Goal: Task Accomplishment & Management: Use online tool/utility

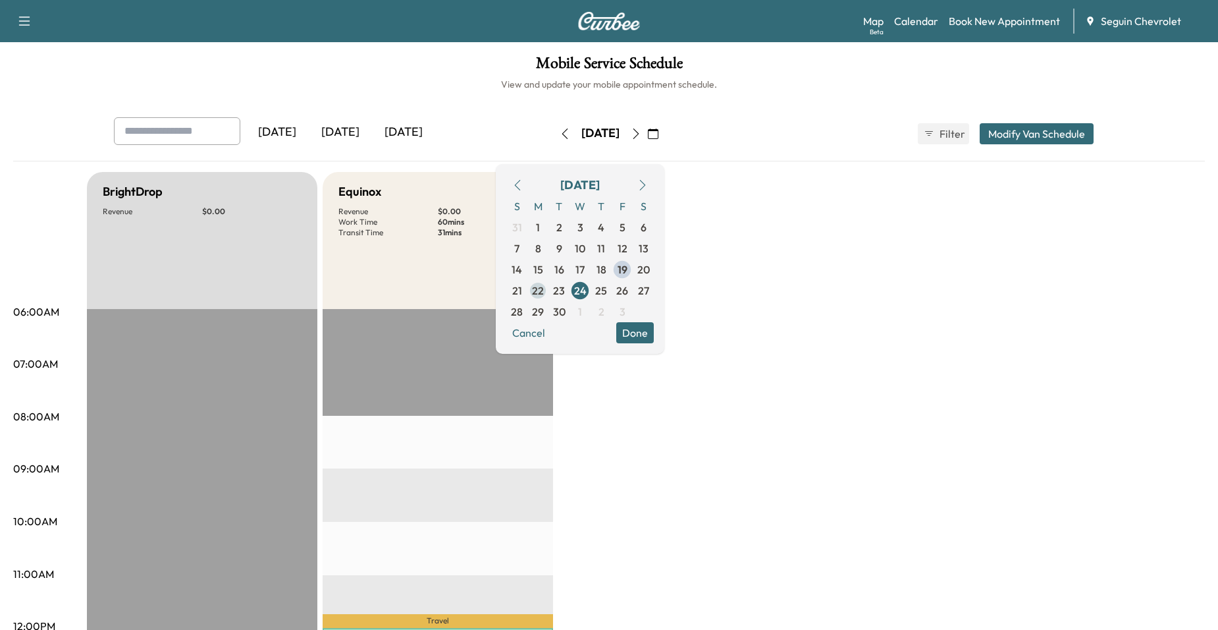
click at [544, 290] on span "22" at bounding box center [538, 291] width 12 height 16
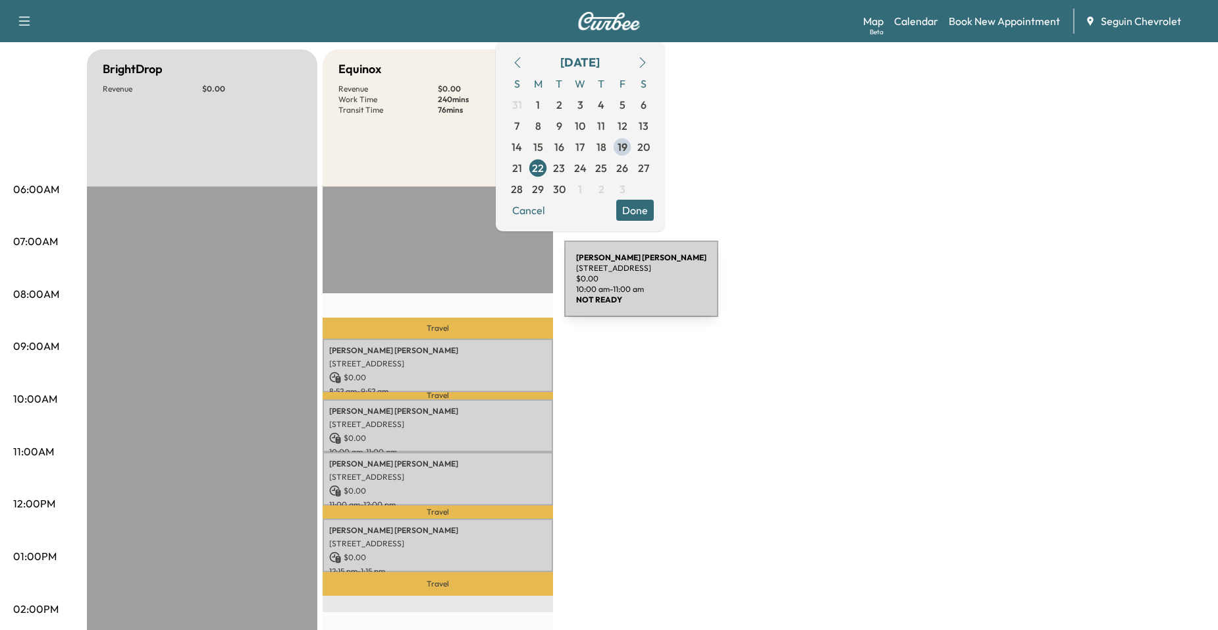
scroll to position [66, 0]
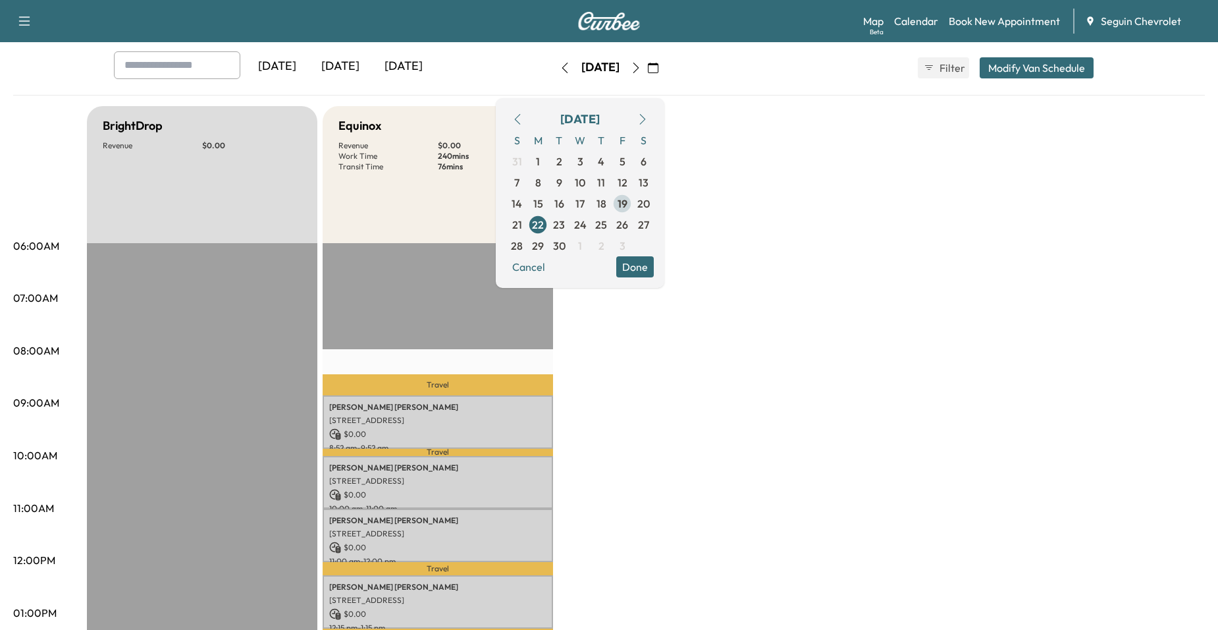
click at [628, 205] on span "19" at bounding box center [623, 204] width 10 height 16
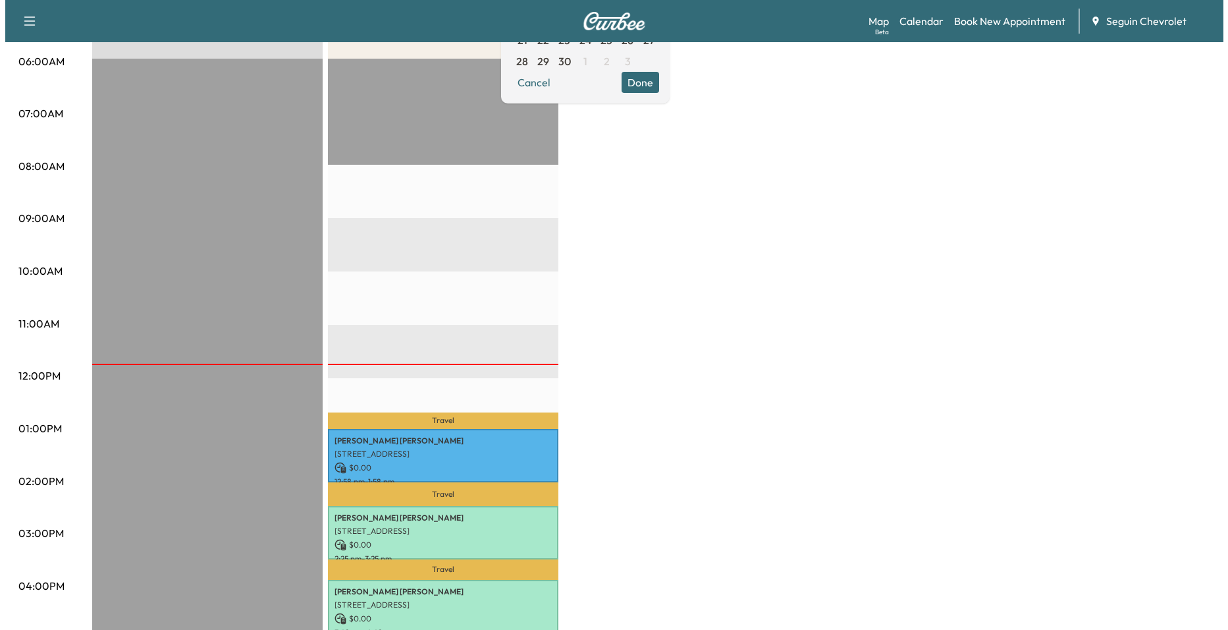
scroll to position [329, 0]
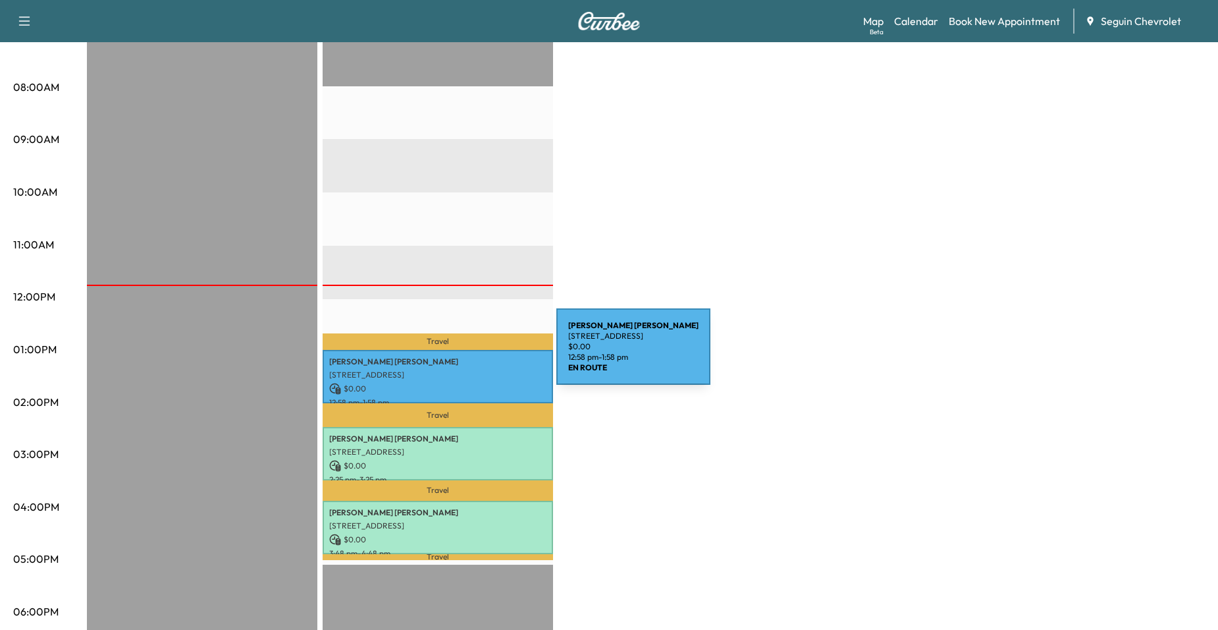
click at [458, 356] on p "Alcario Garcia" at bounding box center [437, 361] width 217 height 11
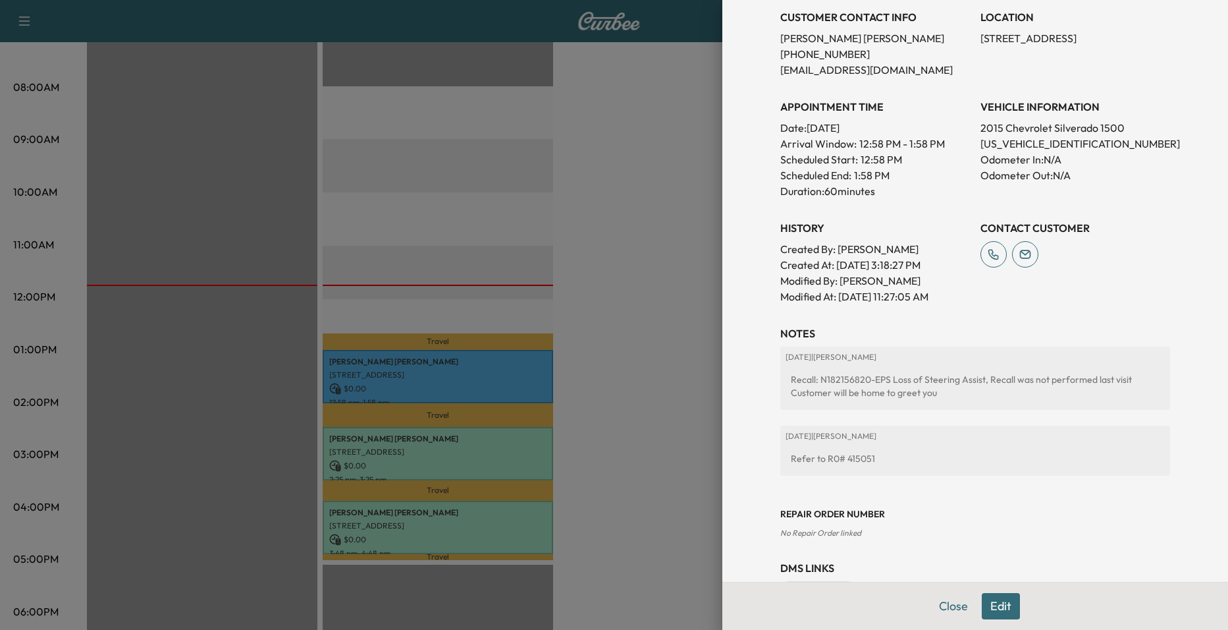
scroll to position [263, 0]
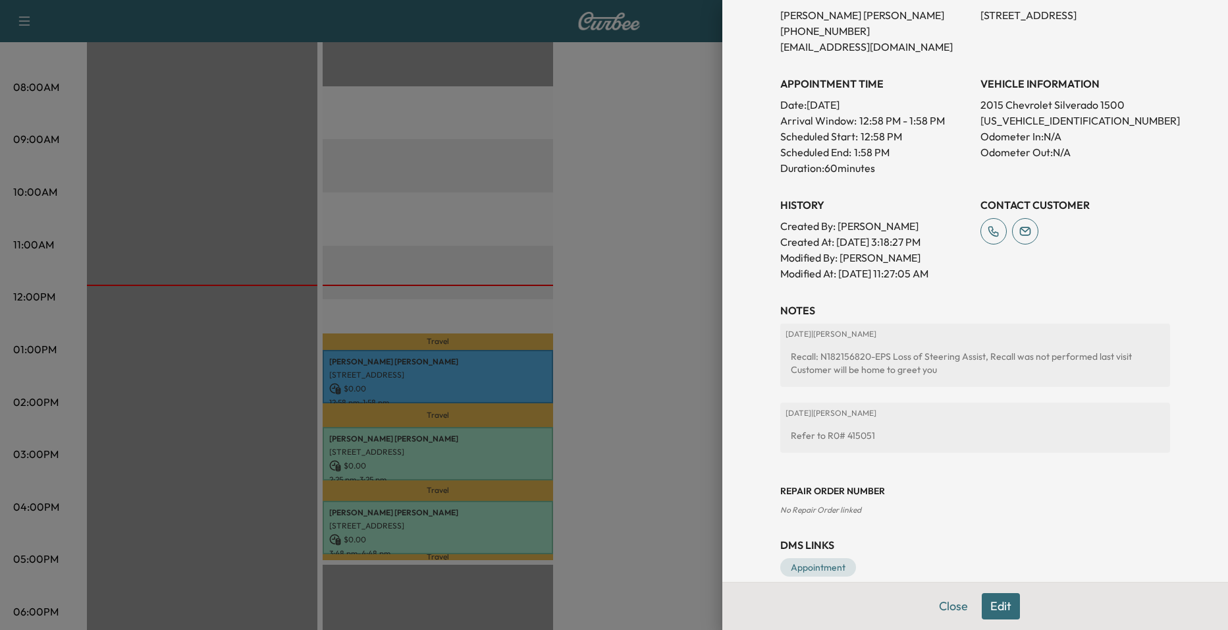
click at [634, 291] on div at bounding box center [614, 315] width 1228 height 630
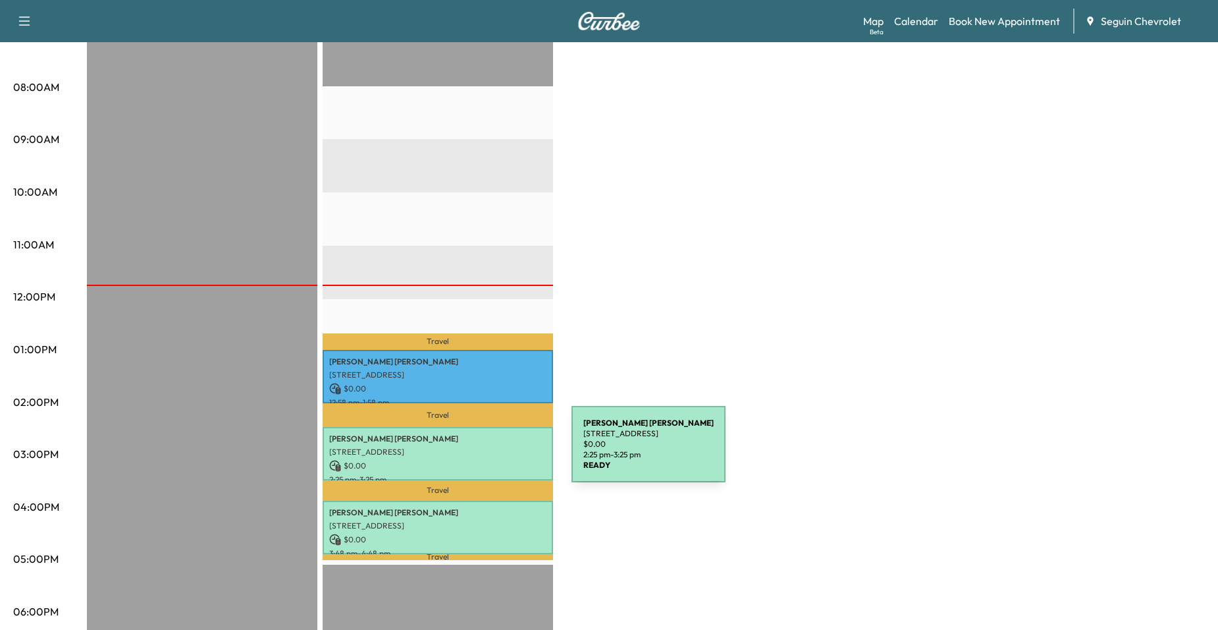
click at [473, 452] on p "[STREET_ADDRESS]" at bounding box center [437, 451] width 217 height 11
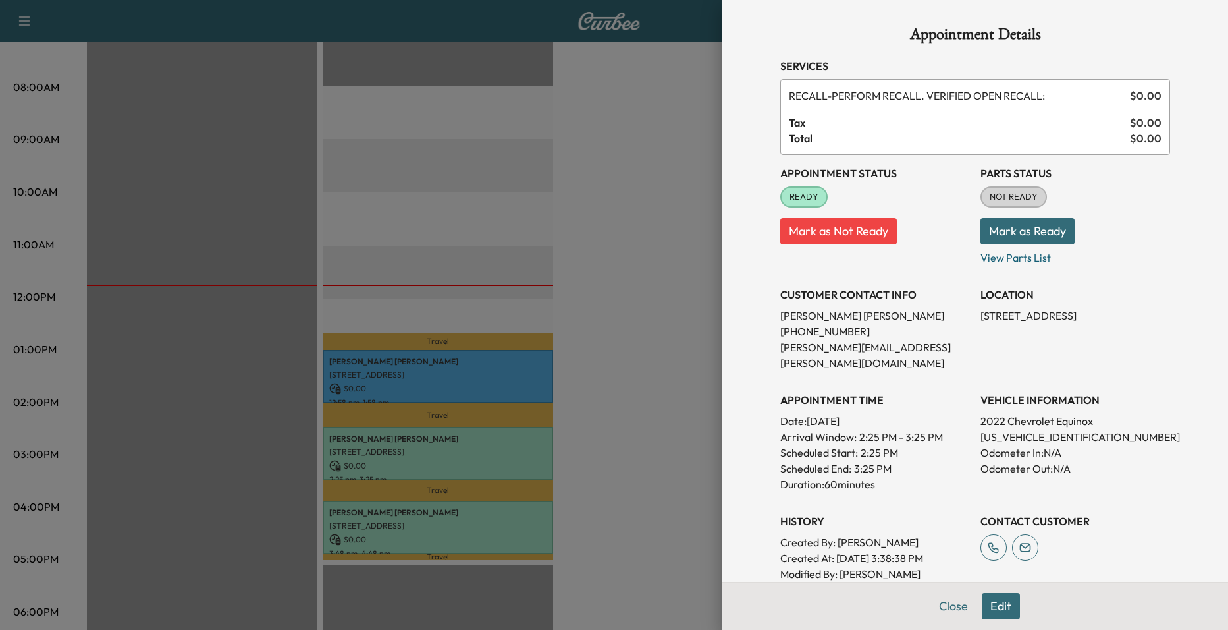
scroll to position [198, 0]
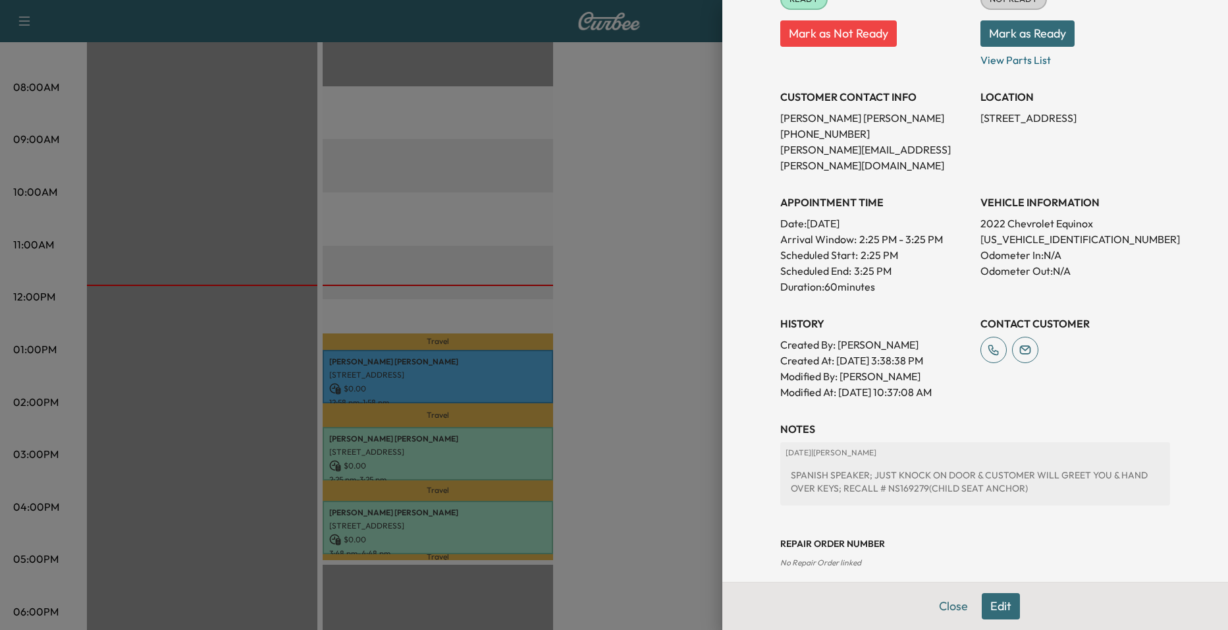
click at [652, 400] on div at bounding box center [614, 315] width 1228 height 630
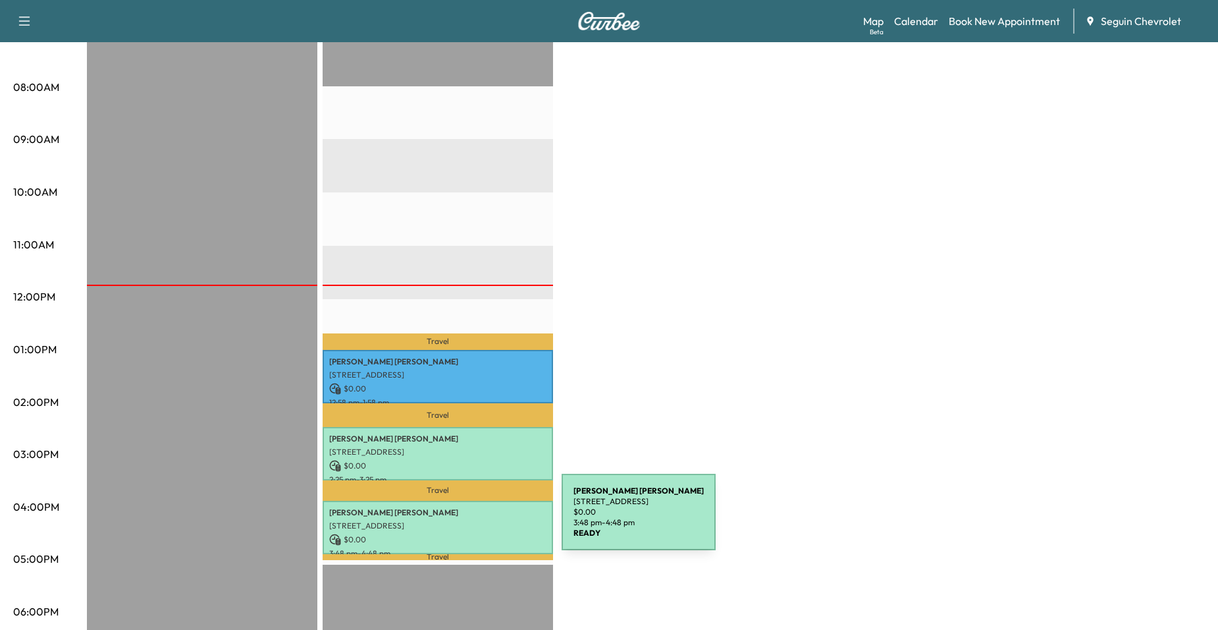
click at [462, 520] on p "[STREET_ADDRESS]" at bounding box center [437, 525] width 217 height 11
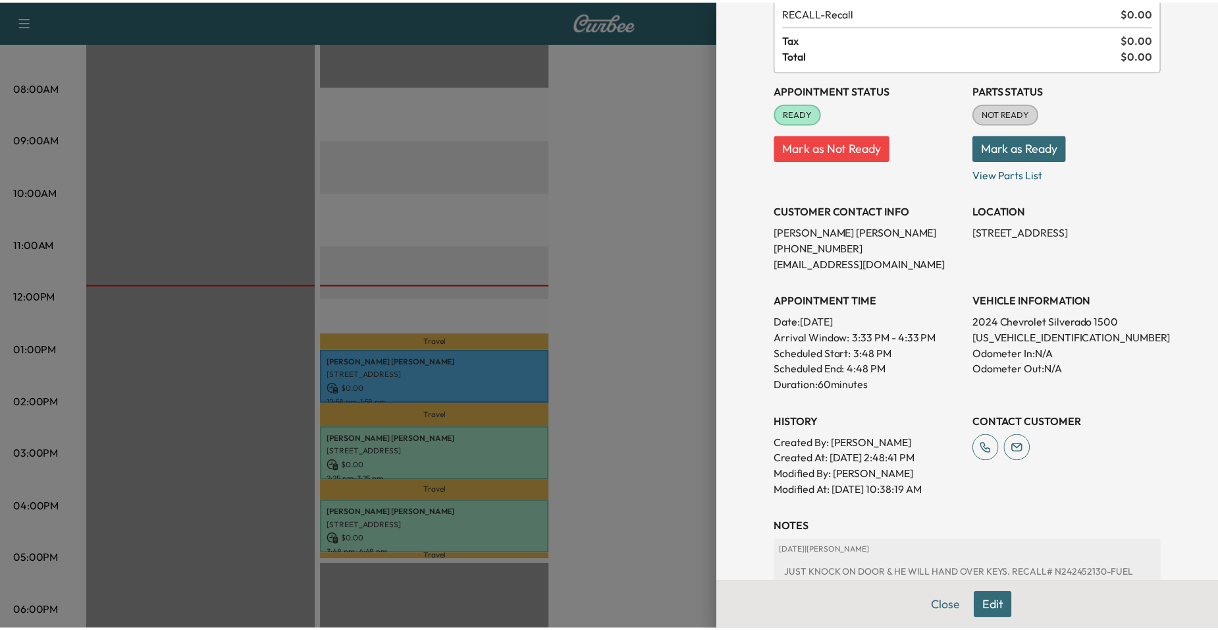
scroll to position [329, 0]
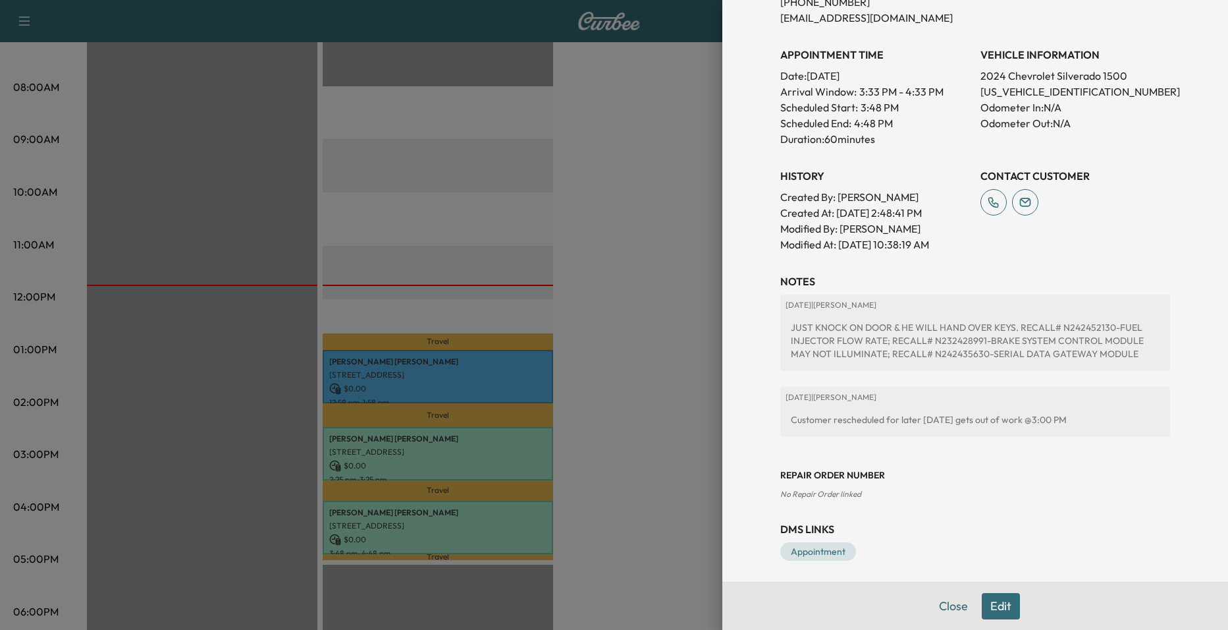
click at [624, 405] on div at bounding box center [614, 315] width 1228 height 630
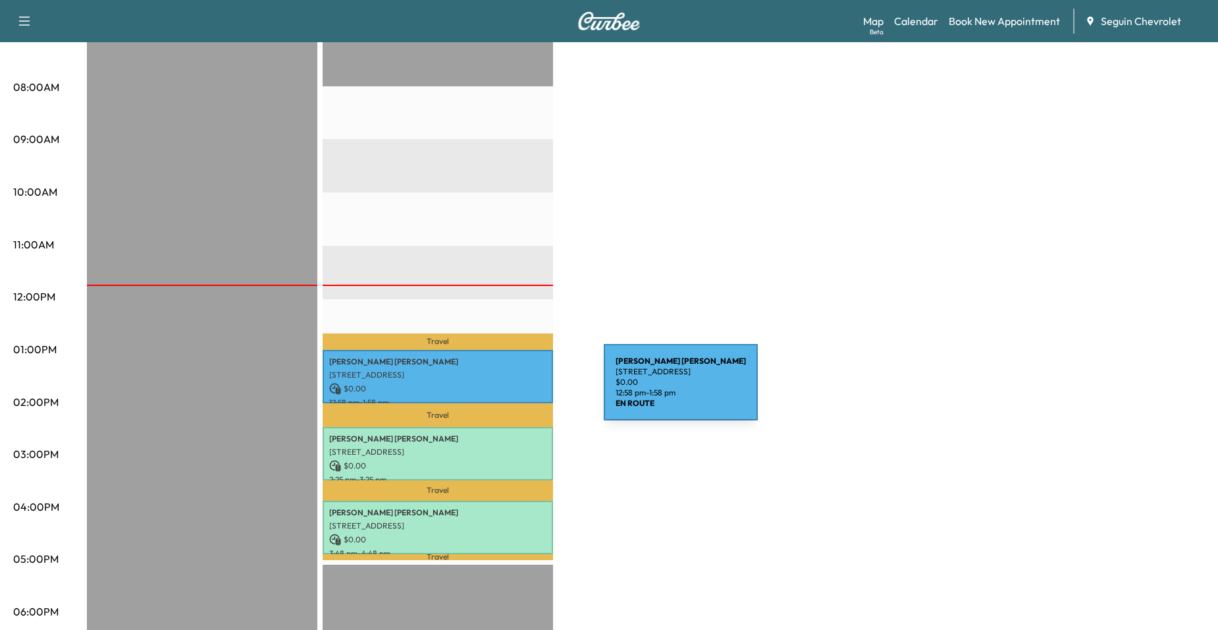
click at [505, 390] on p "$ 0.00" at bounding box center [437, 389] width 217 height 12
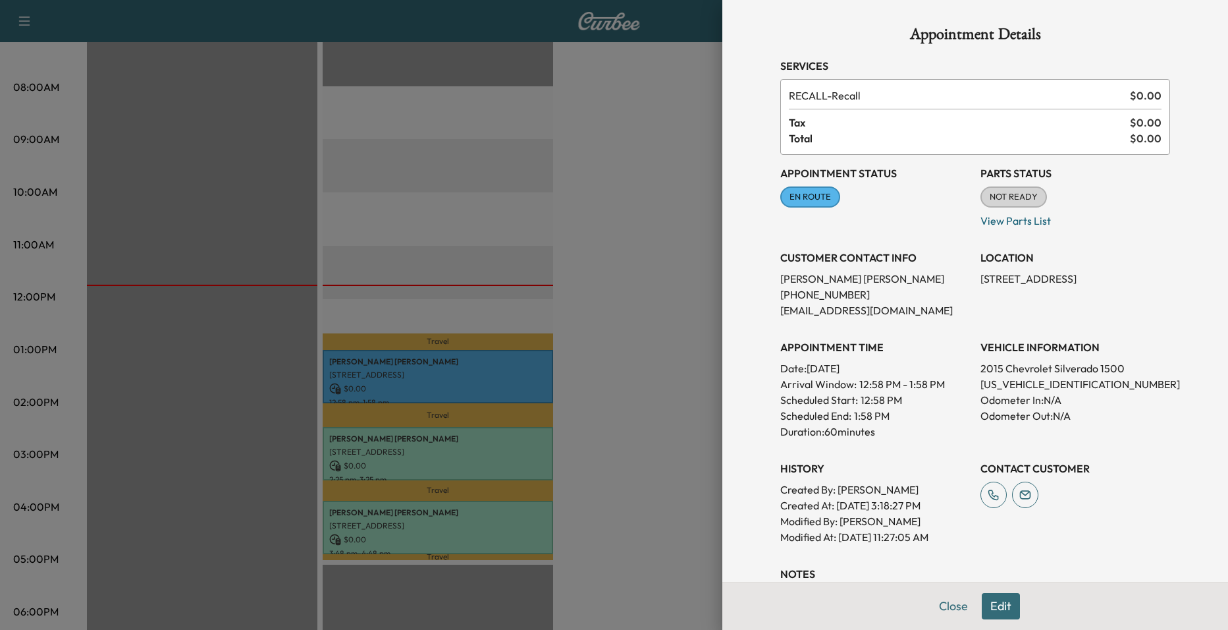
click at [617, 402] on div at bounding box center [614, 315] width 1228 height 630
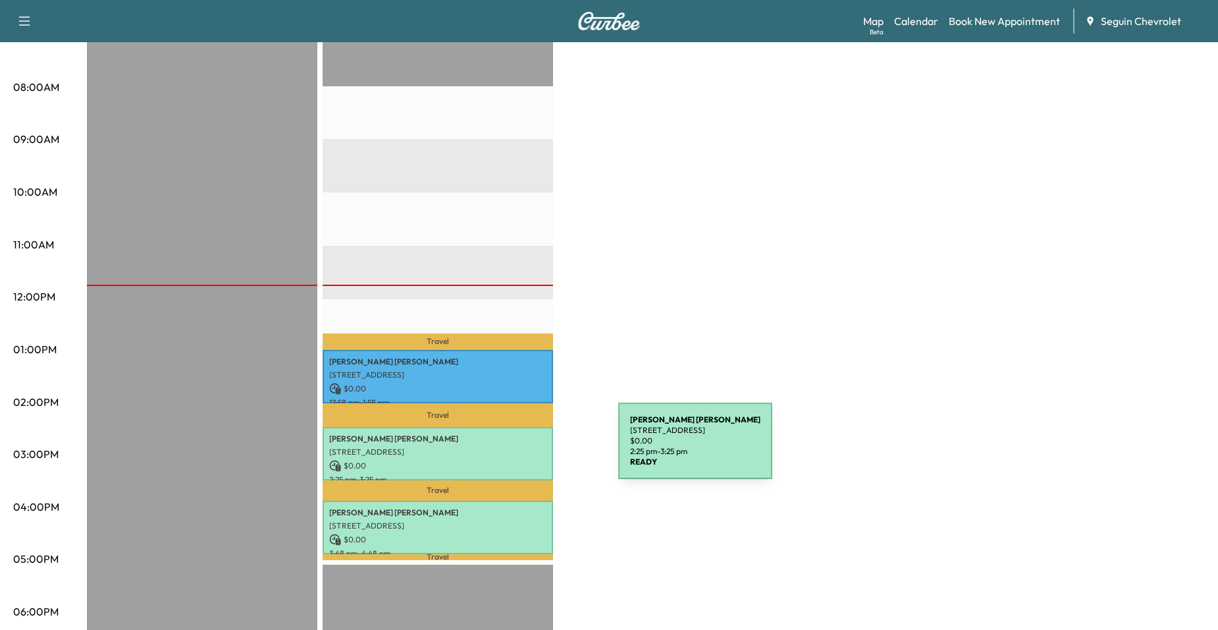
click at [520, 448] on p "[STREET_ADDRESS]" at bounding box center [437, 451] width 217 height 11
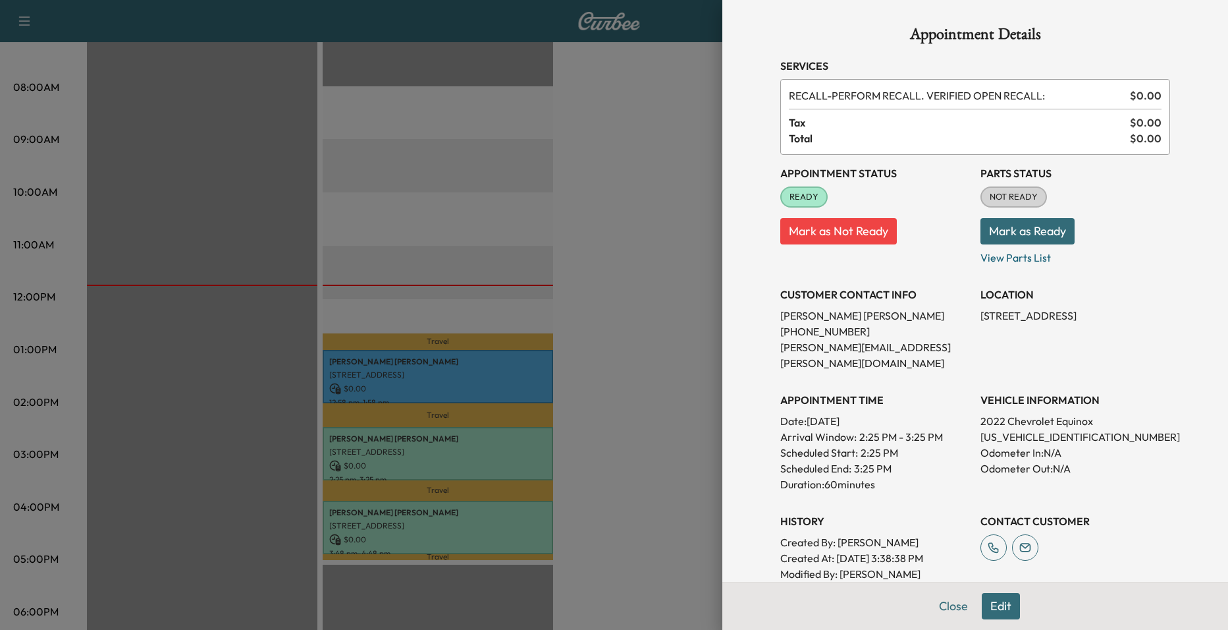
click at [574, 341] on div at bounding box center [614, 315] width 1228 height 630
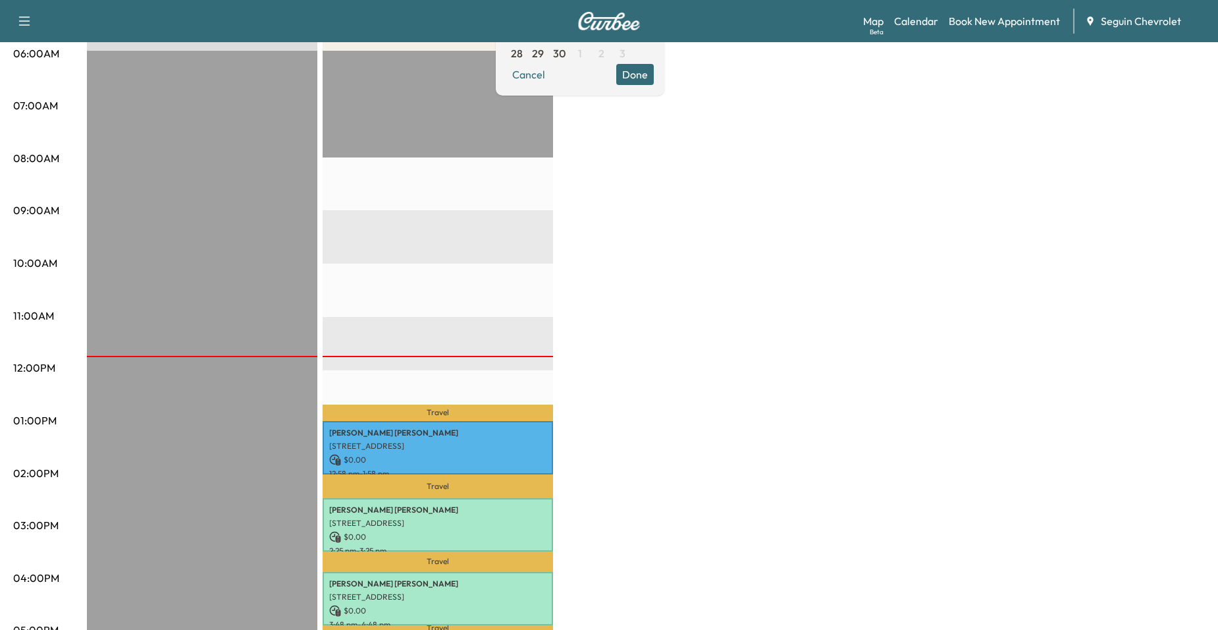
scroll to position [263, 0]
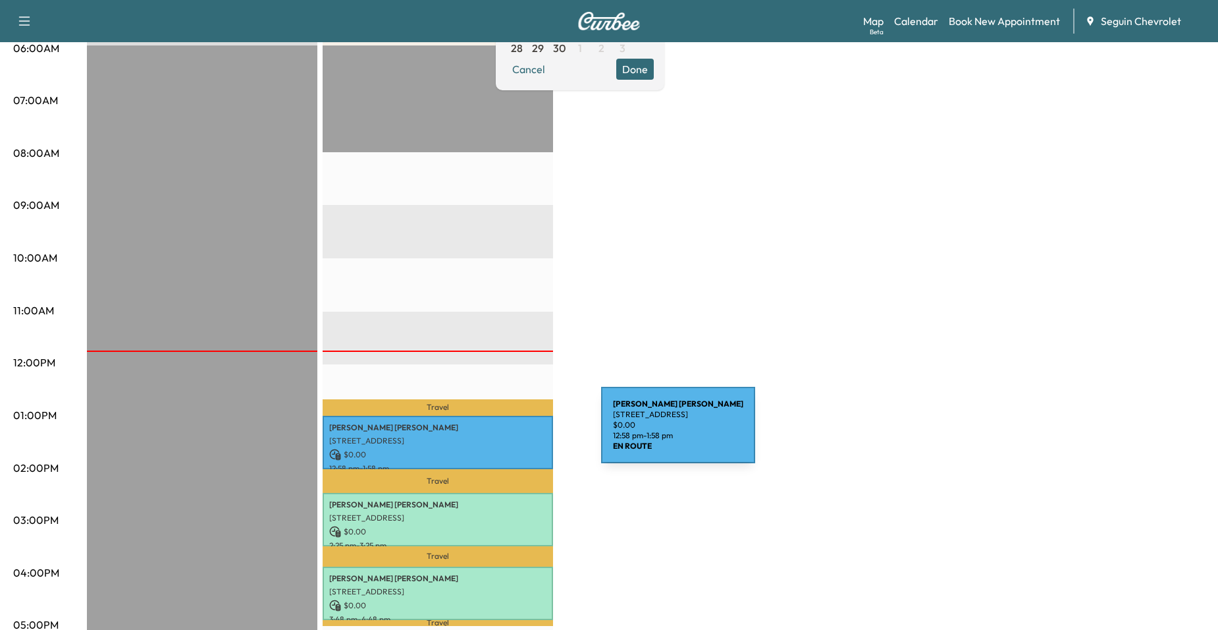
click at [502, 435] on p "[STREET_ADDRESS]" at bounding box center [437, 440] width 217 height 11
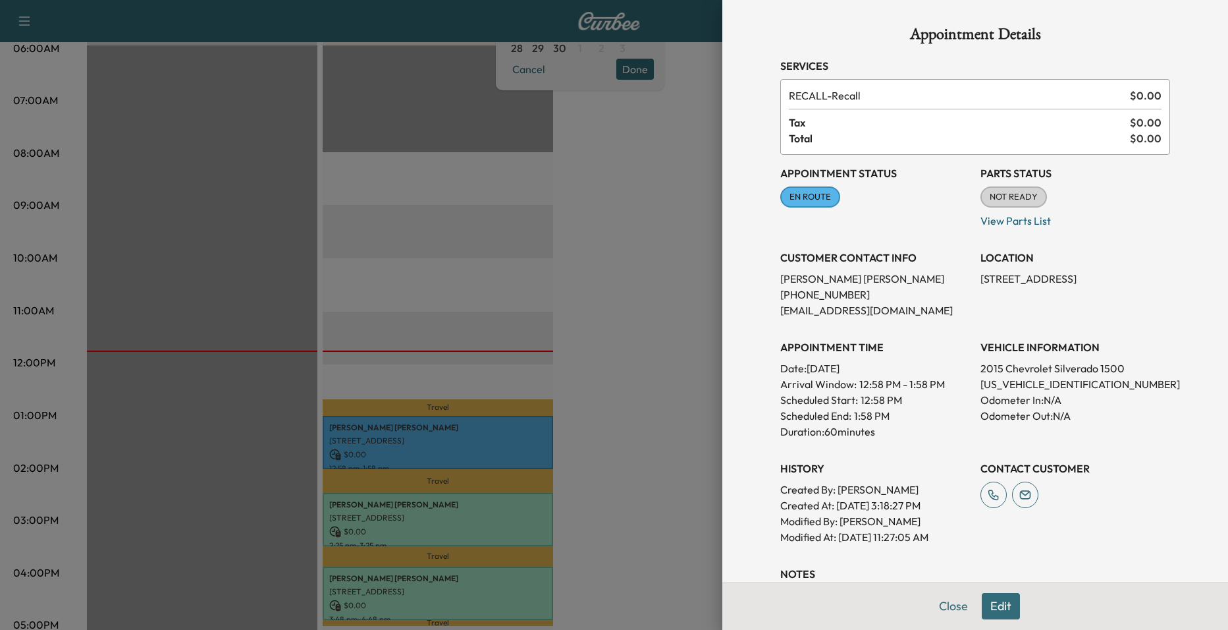
click at [587, 374] on div at bounding box center [614, 315] width 1228 height 630
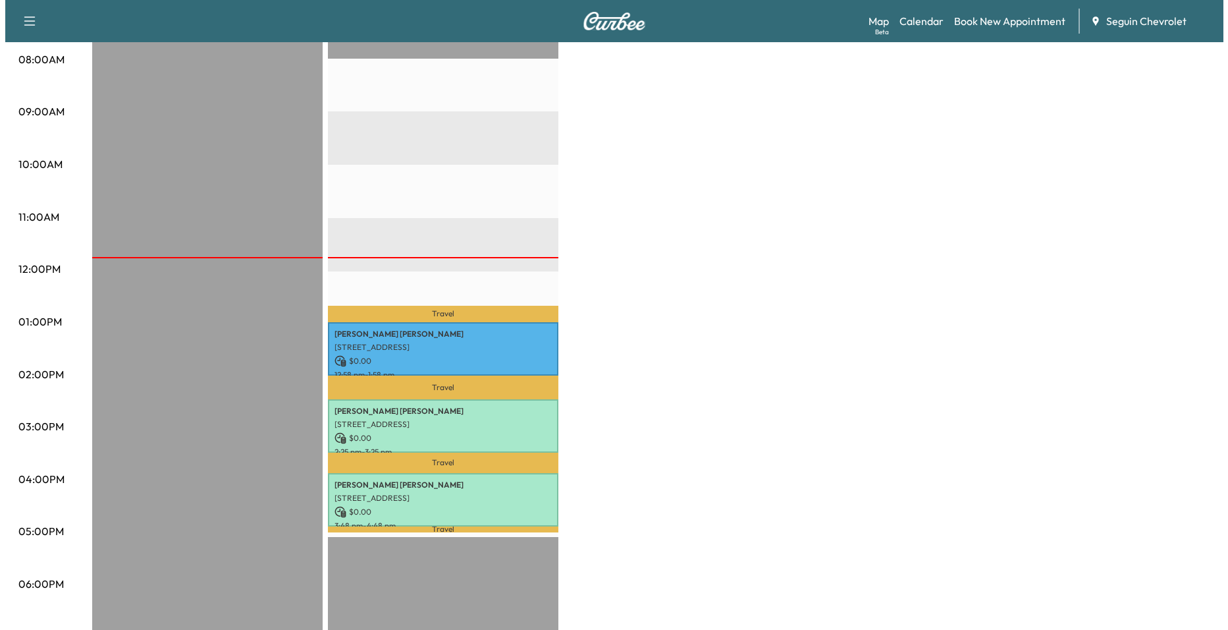
scroll to position [527, 0]
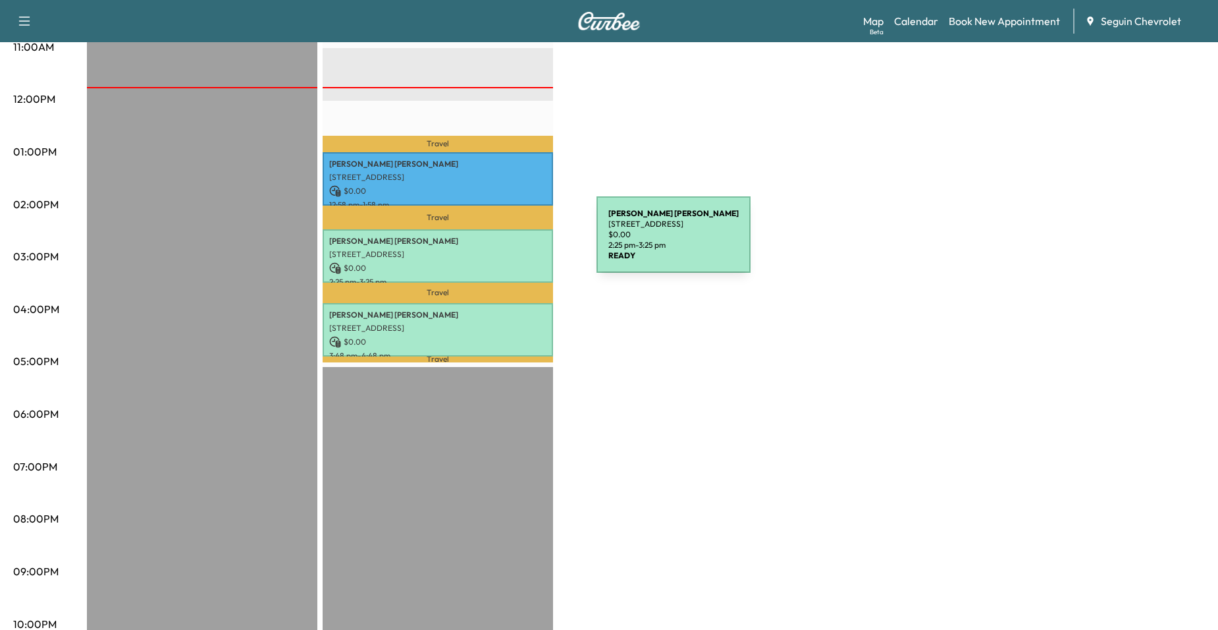
click at [498, 242] on div "Jose Granados Jimenez 284 Global Dr, New Braunfels, TX 78130, USA $ 0.00 2:25 p…" at bounding box center [438, 255] width 230 height 53
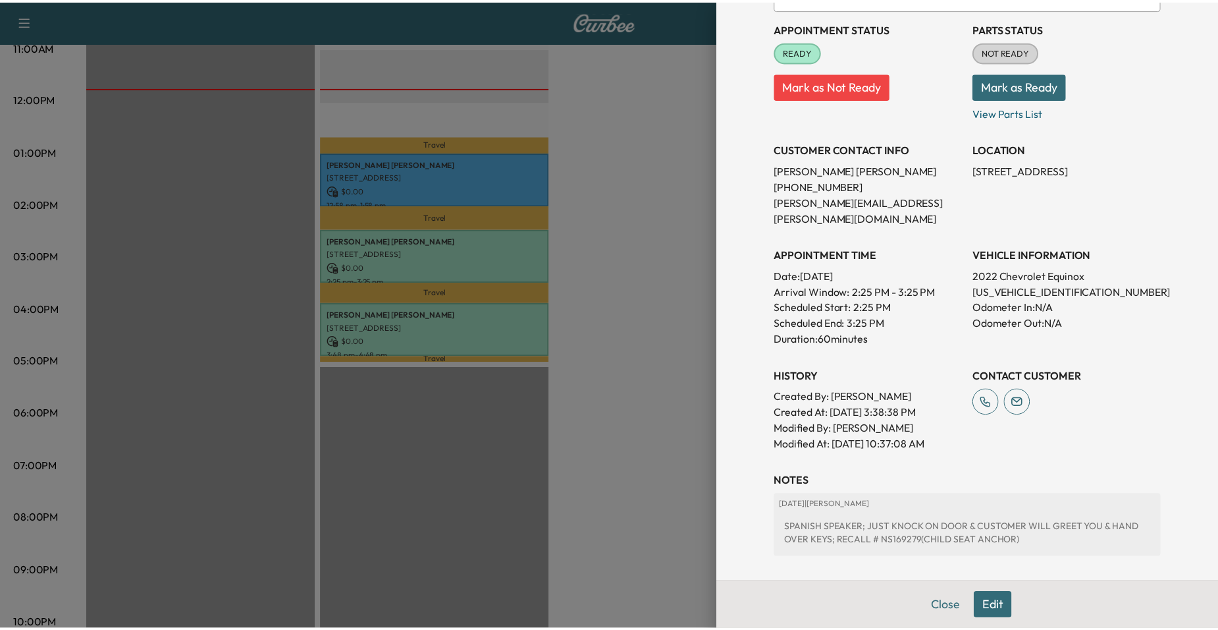
scroll to position [198, 0]
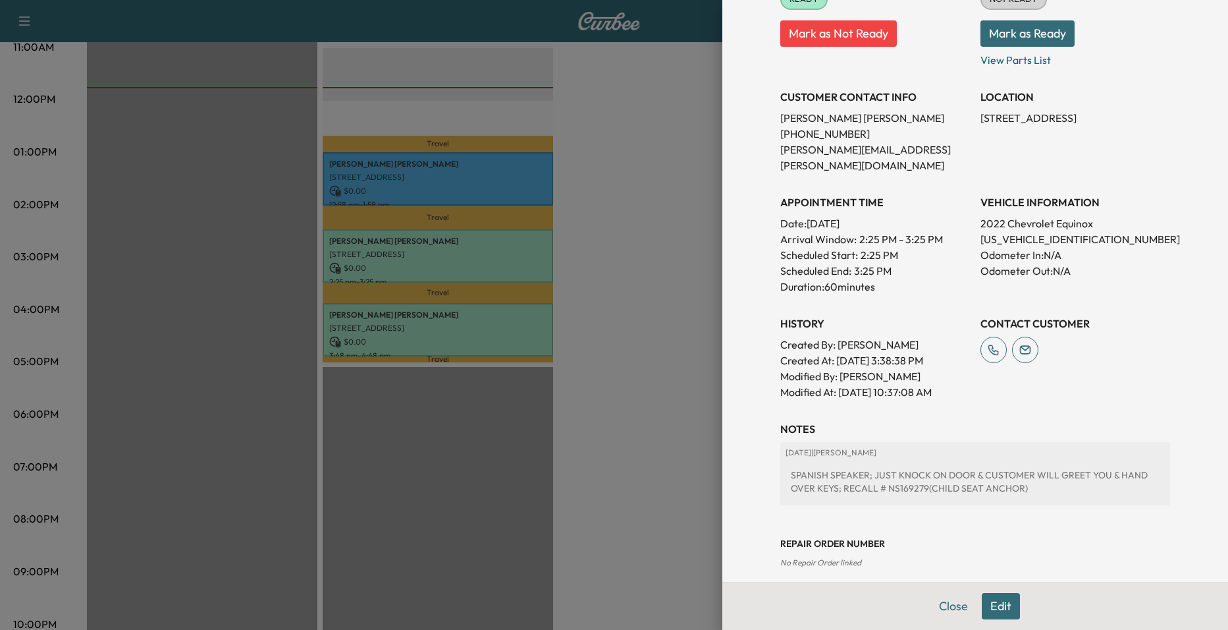
click at [643, 315] on div at bounding box center [614, 315] width 1228 height 630
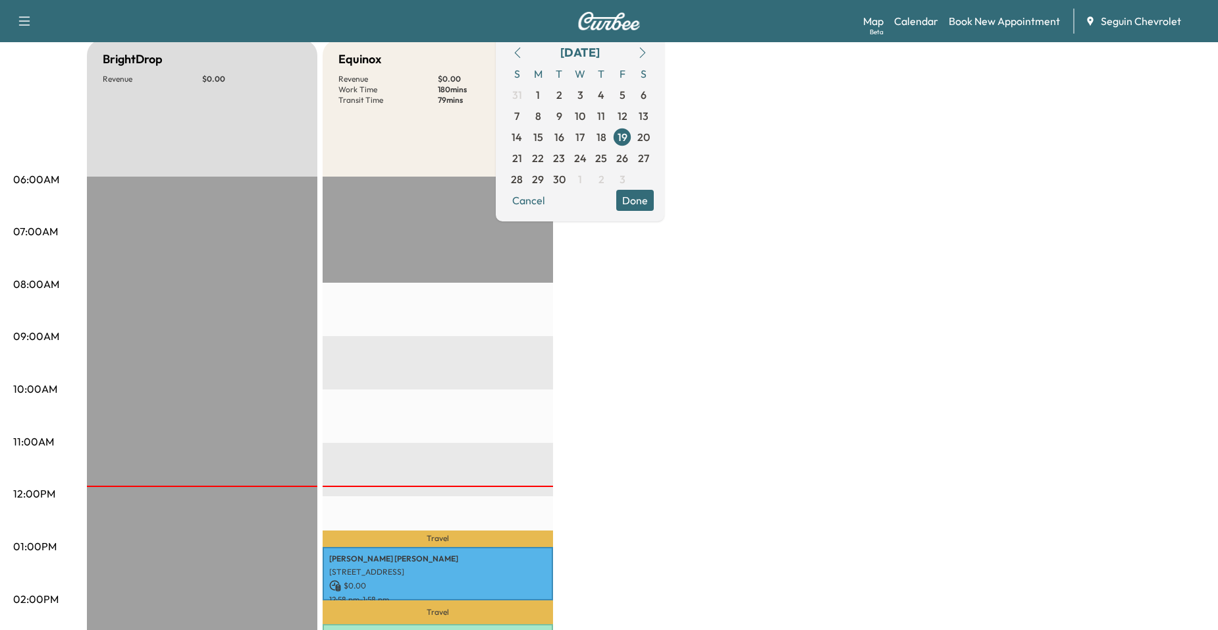
scroll to position [263, 0]
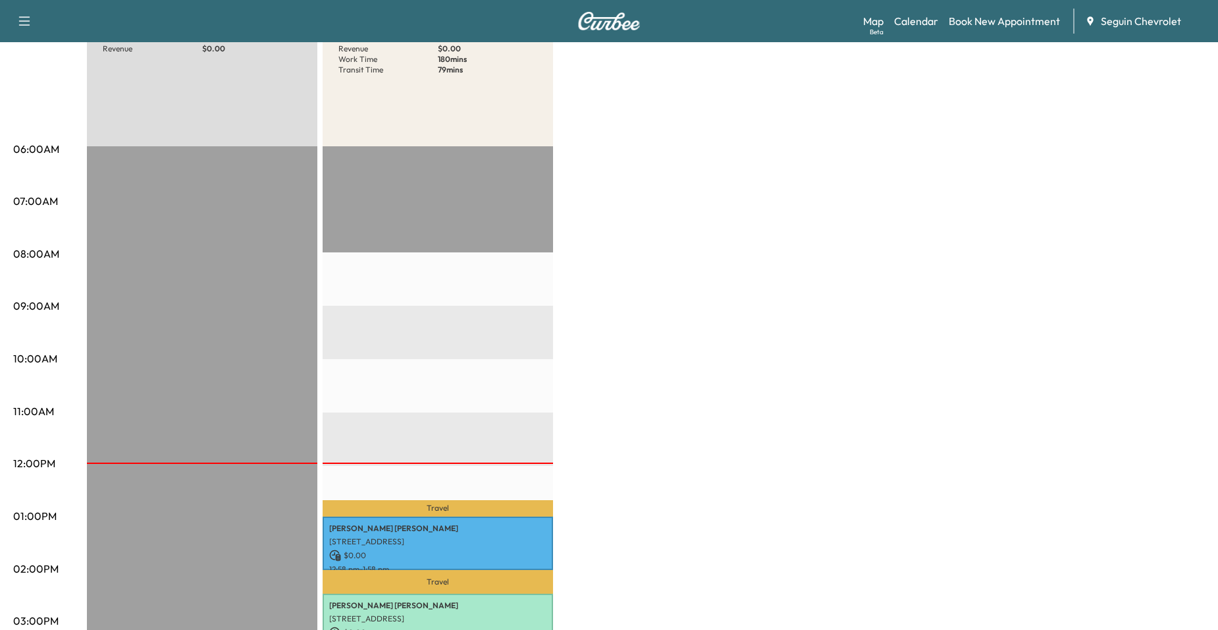
scroll to position [395, 0]
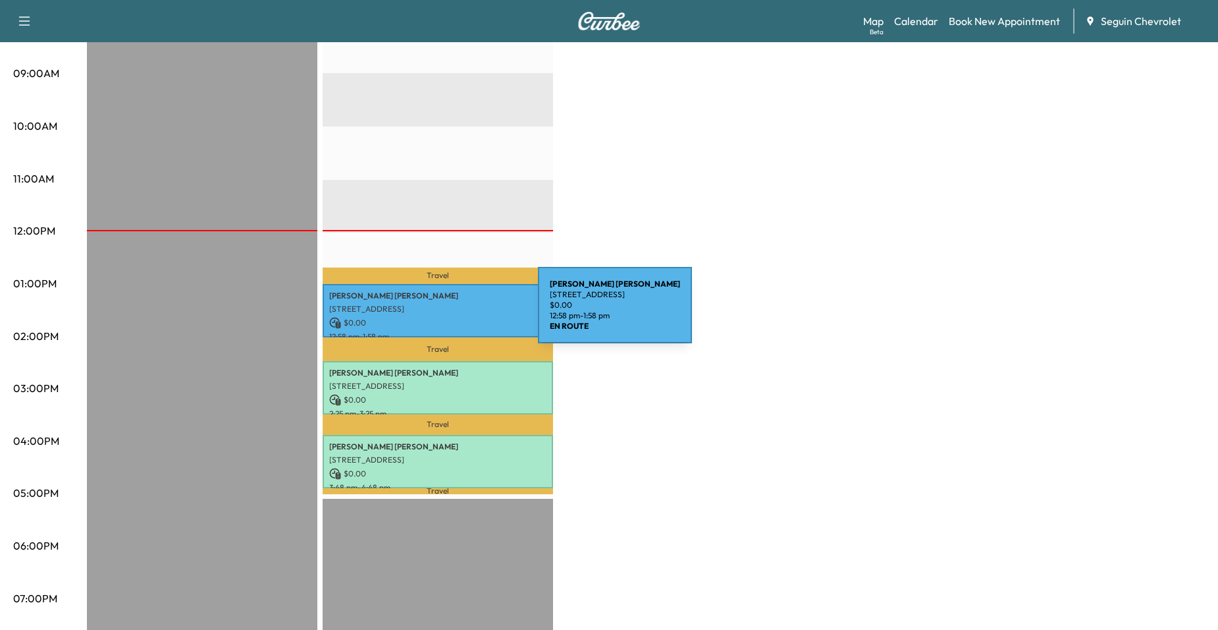
click at [443, 317] on p "$ 0.00" at bounding box center [437, 323] width 217 height 12
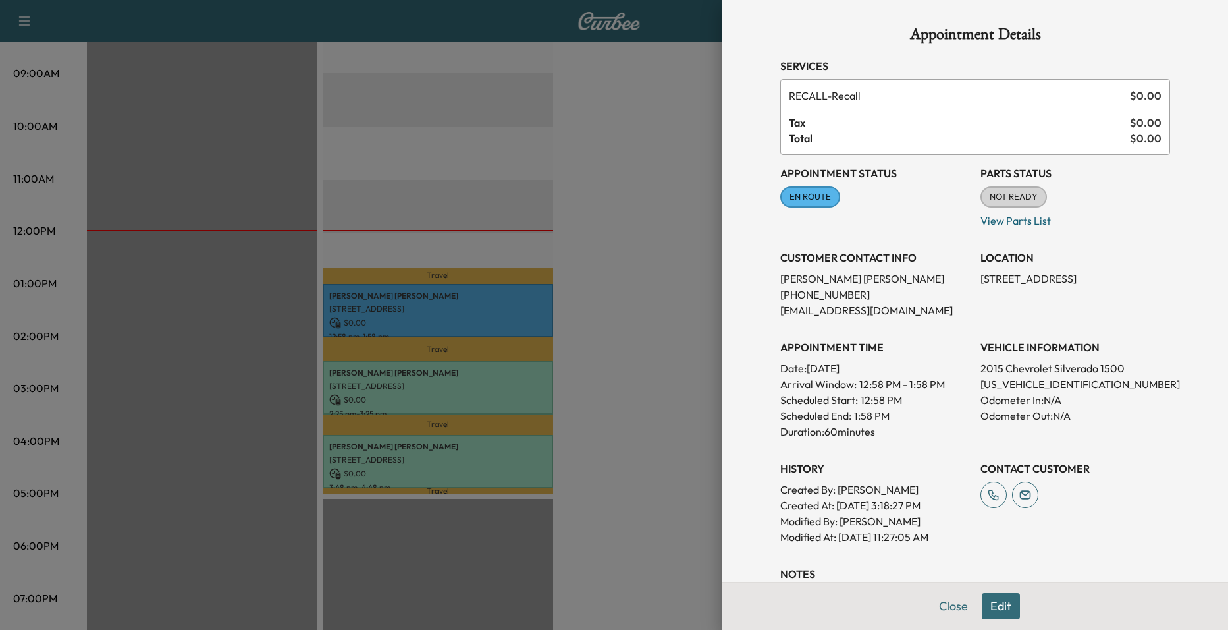
click at [585, 257] on div at bounding box center [614, 315] width 1228 height 630
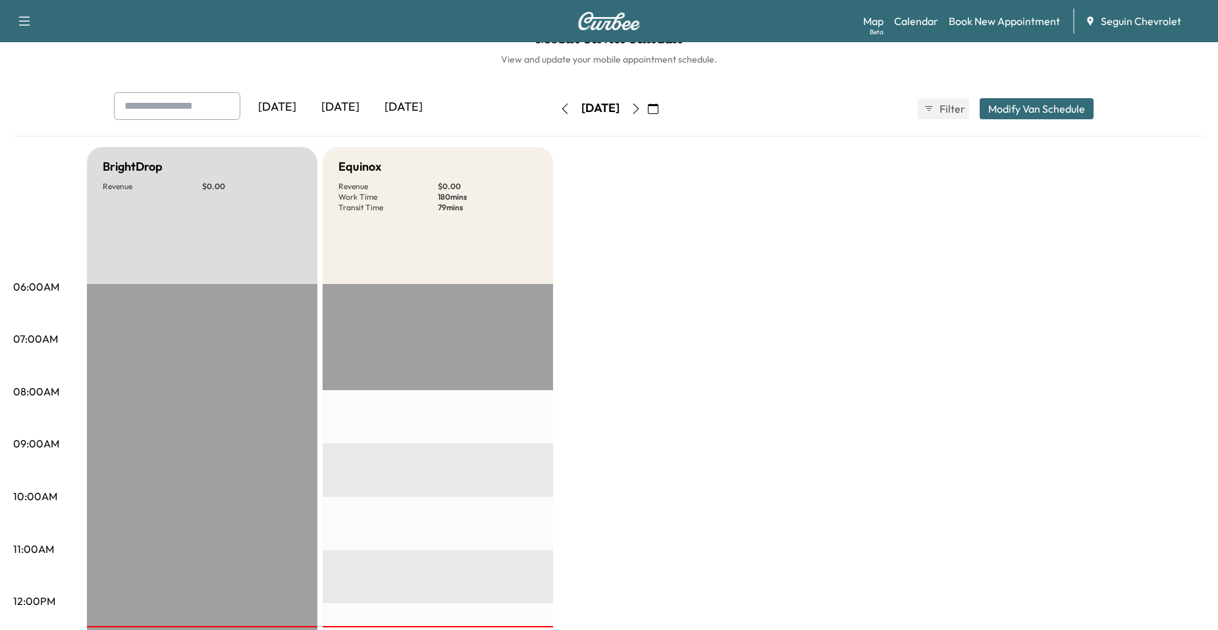
scroll to position [0, 0]
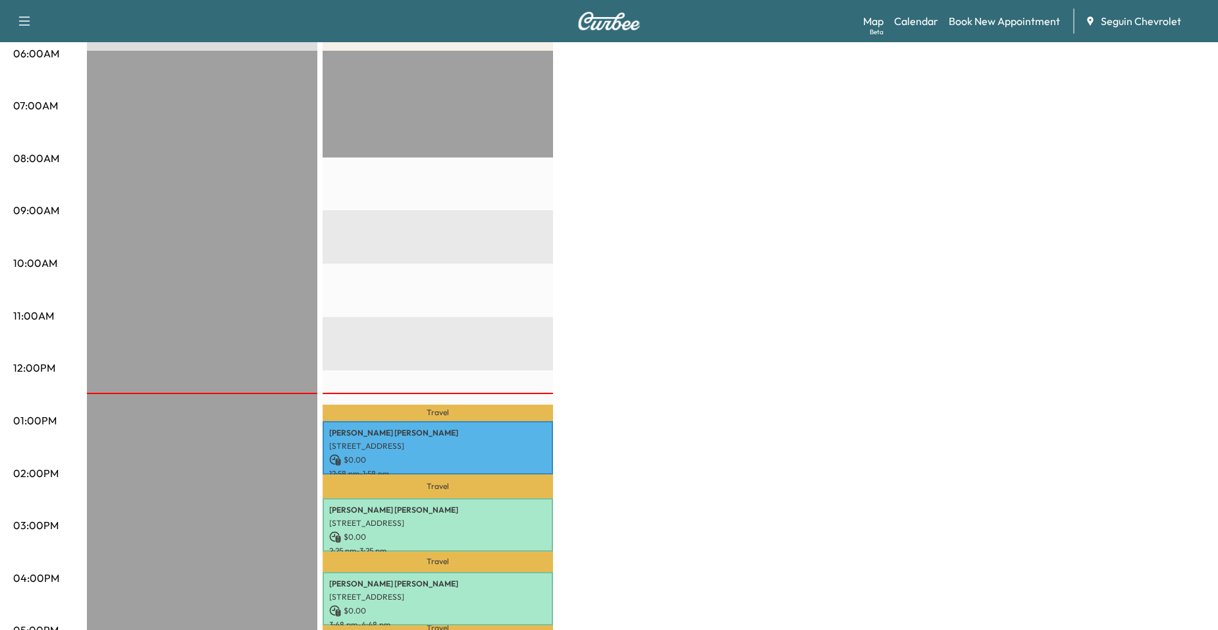
scroll to position [329, 0]
